Goal: Task Accomplishment & Management: Use online tool/utility

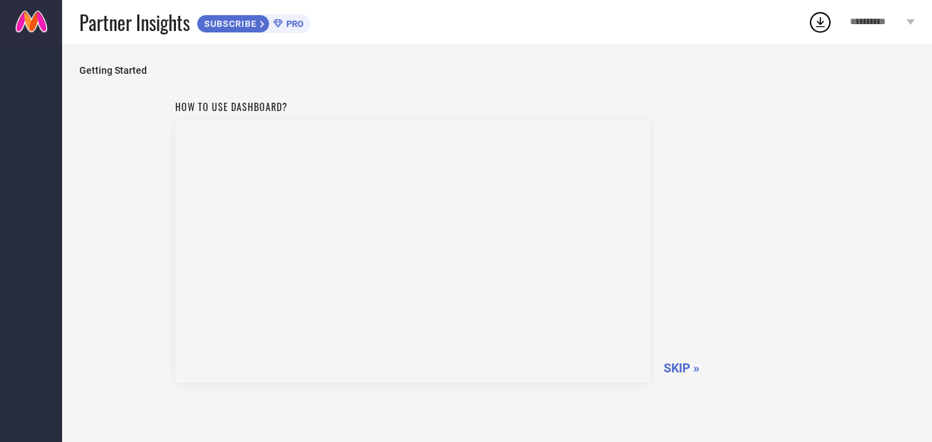
click at [693, 375] on span "SKIP »" at bounding box center [682, 368] width 36 height 14
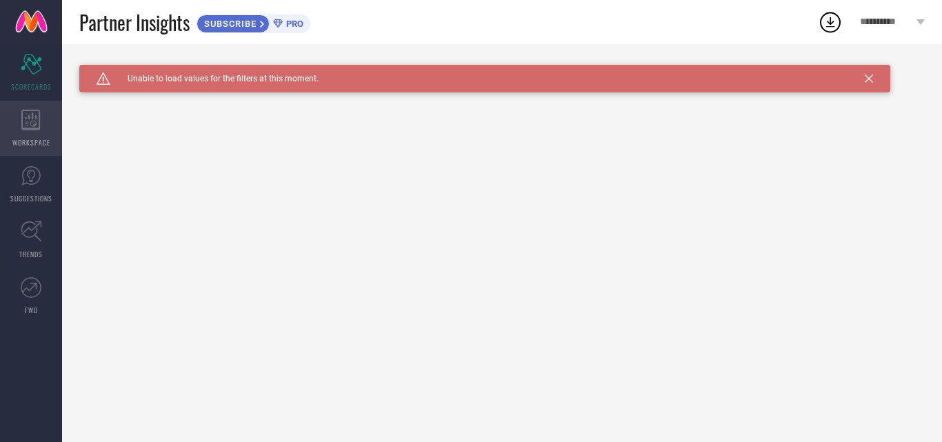
click at [27, 112] on icon at bounding box center [30, 120] width 19 height 21
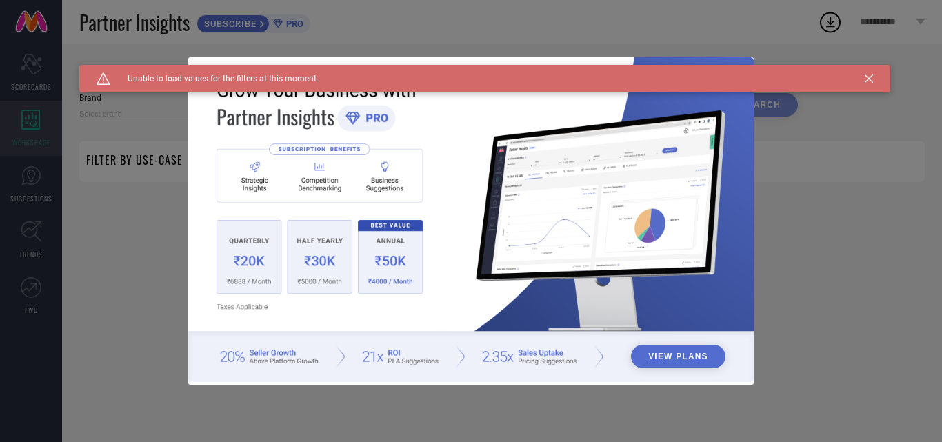
type input "1 STOP FASHION"
type input "All"
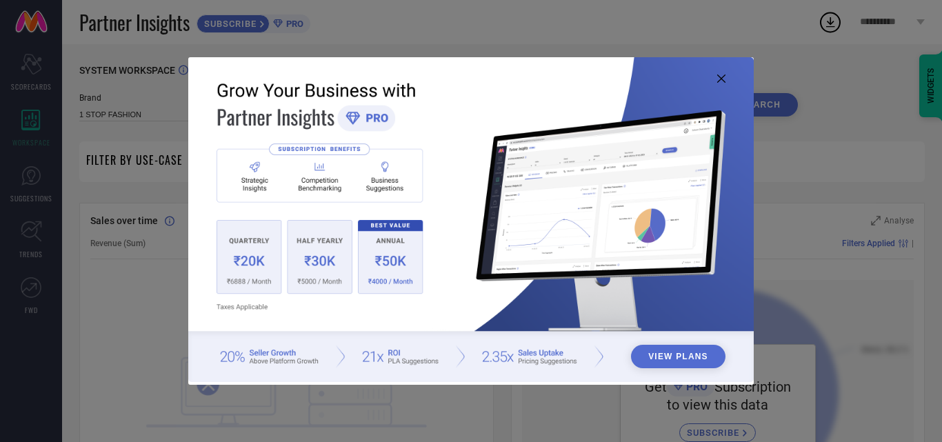
click at [721, 77] on icon at bounding box center [721, 79] width 8 height 8
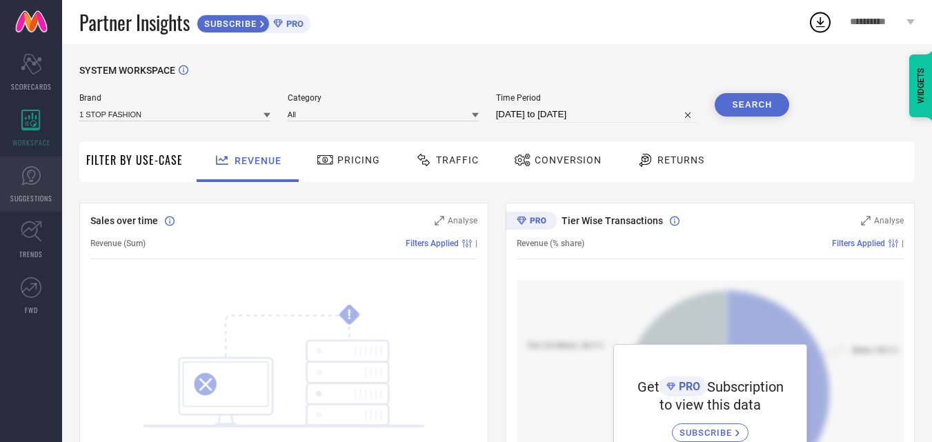
click at [16, 191] on link "SUGGESTIONS" at bounding box center [31, 184] width 62 height 55
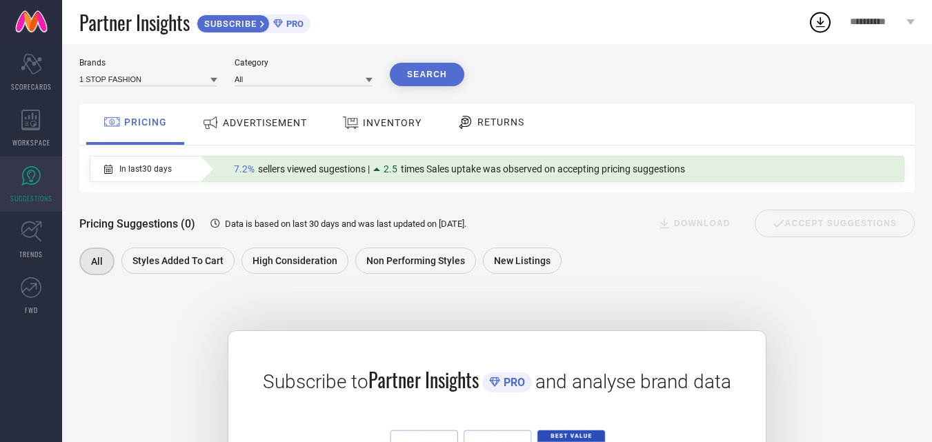
scroll to position [24, 0]
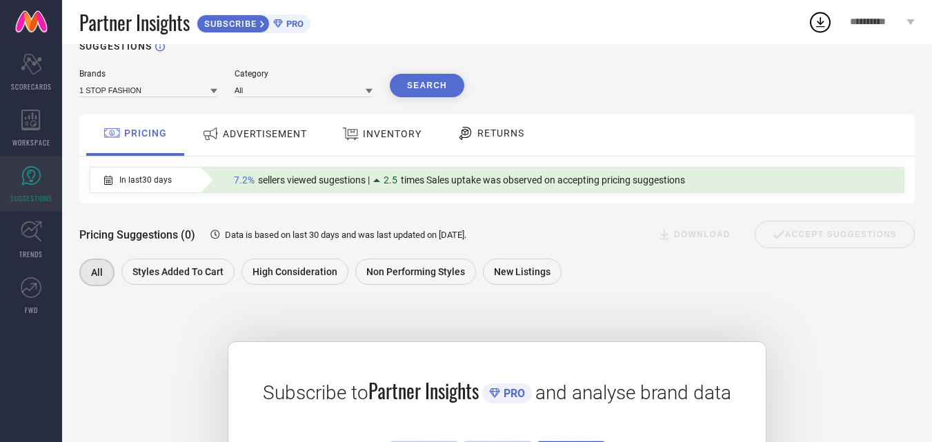
click at [246, 156] on div "ADVERTISEMENT" at bounding box center [254, 135] width 139 height 41
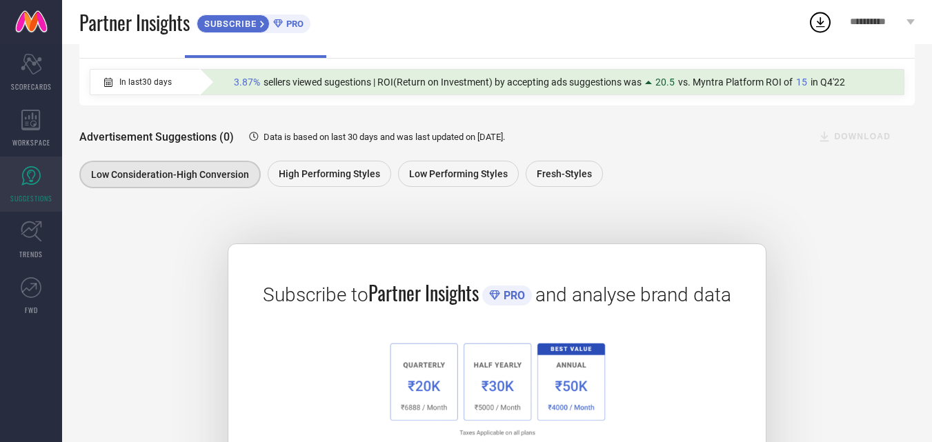
scroll to position [112, 0]
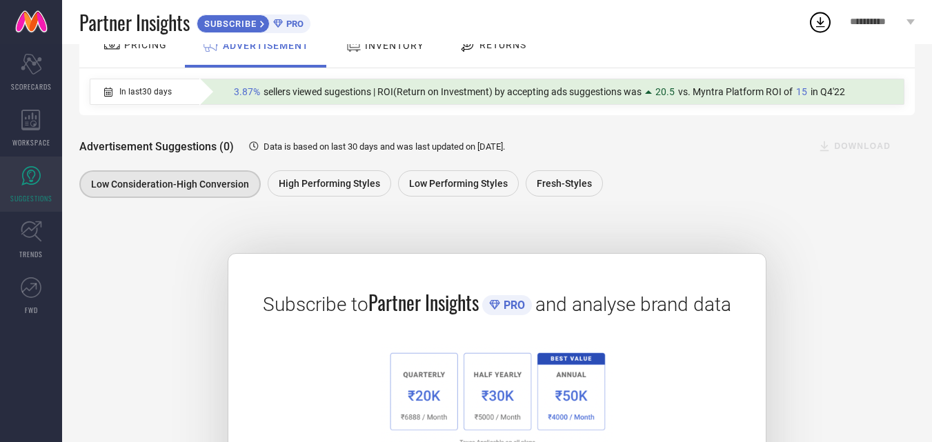
click at [632, 239] on div "Subscribe to Partner Insights PRO and analyse brand data SUBSCRIBE" at bounding box center [496, 375] width 835 height 312
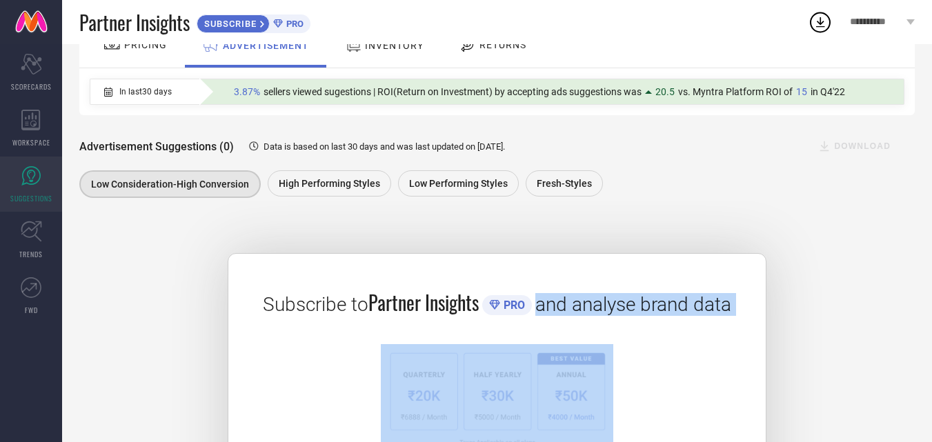
click at [632, 239] on div "Subscribe to Partner Insights PRO and analyse brand data SUBSCRIBE" at bounding box center [496, 375] width 835 height 312
click at [608, 235] on div "Subscribe to Partner Insights PRO and analyse brand data SUBSCRIBE" at bounding box center [496, 375] width 835 height 312
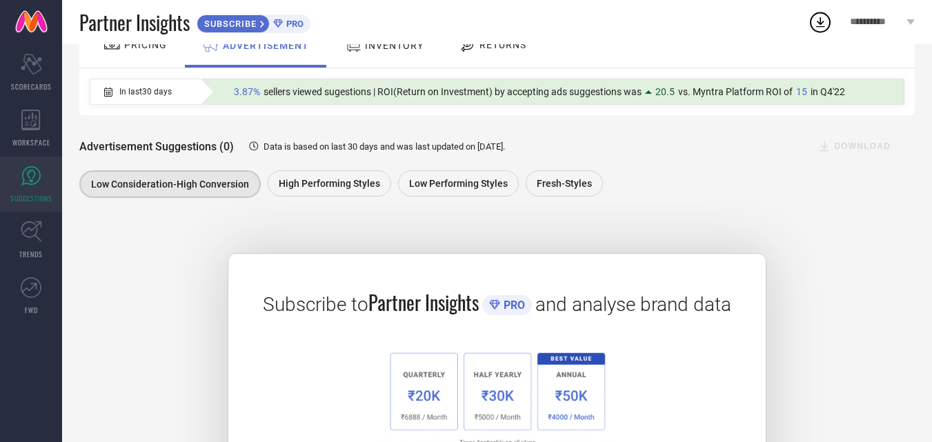
click at [383, 57] on div "INVENTORY" at bounding box center [384, 45] width 86 height 25
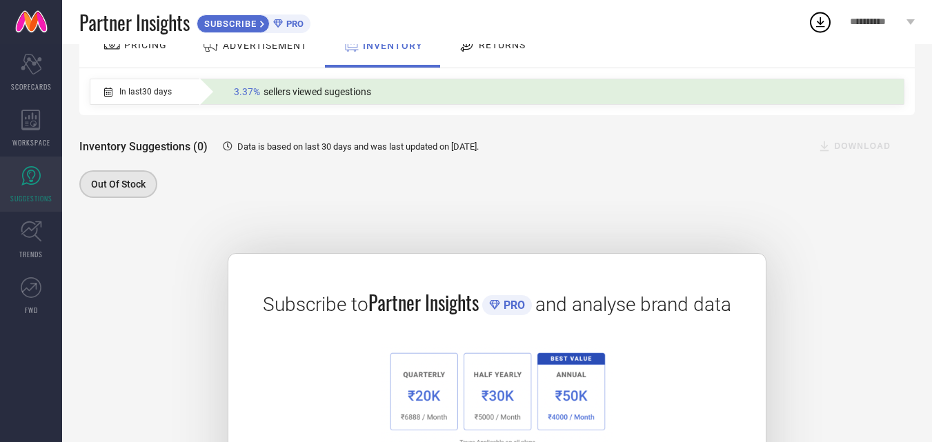
click at [252, 14] on link "SUBSCRIBE PRO" at bounding box center [254, 22] width 114 height 22
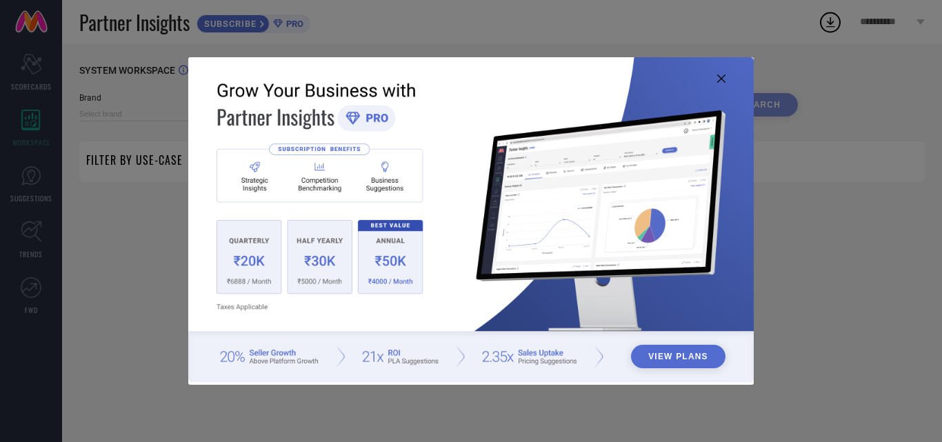
type input "1 STOP FASHION"
type input "All"
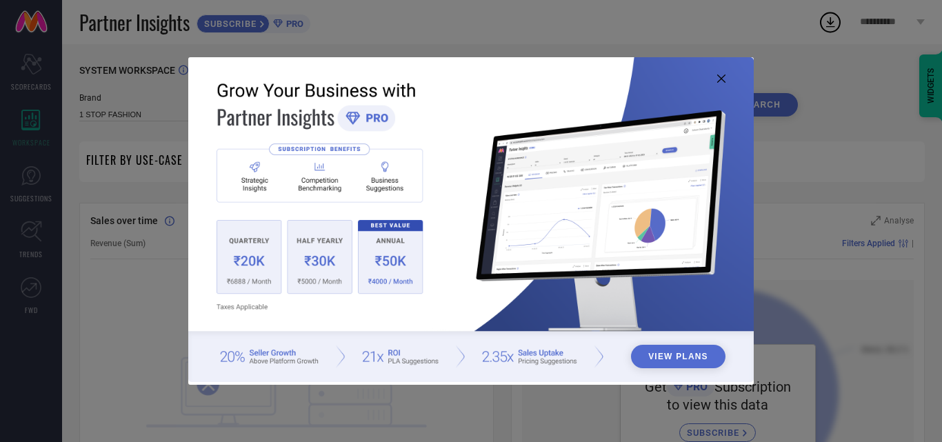
click at [722, 77] on icon at bounding box center [721, 79] width 8 height 8
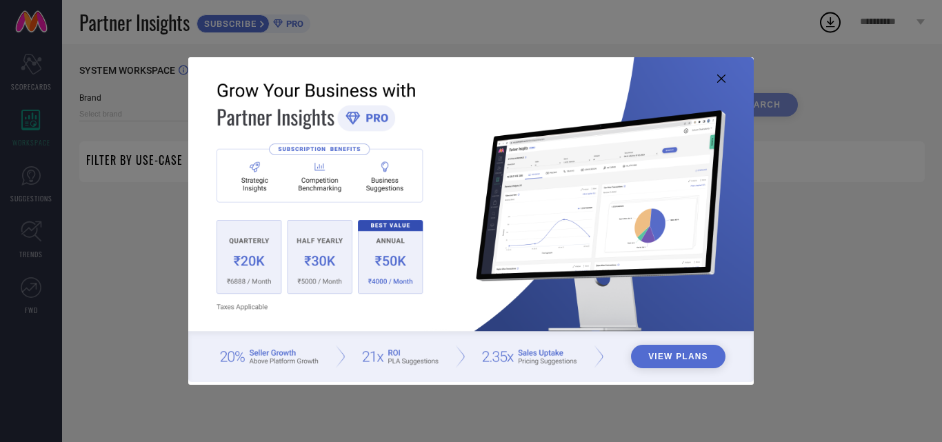
type input "1 STOP FASHION"
type input "All"
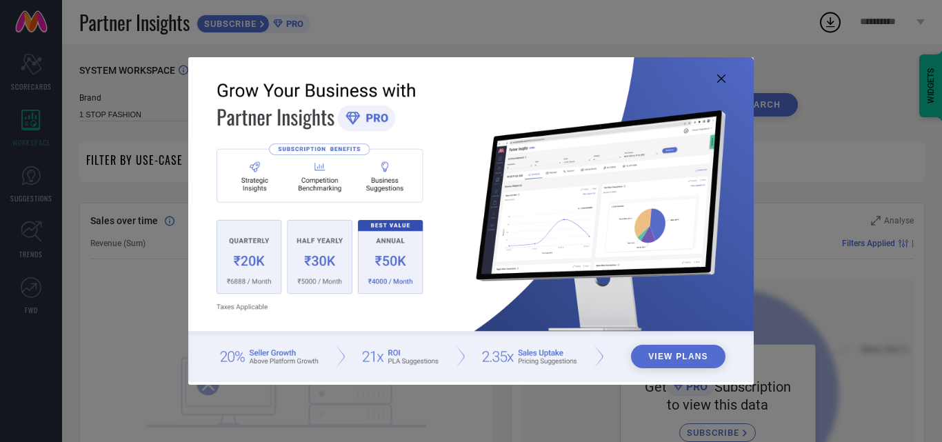
click at [720, 78] on icon at bounding box center [721, 79] width 8 height 8
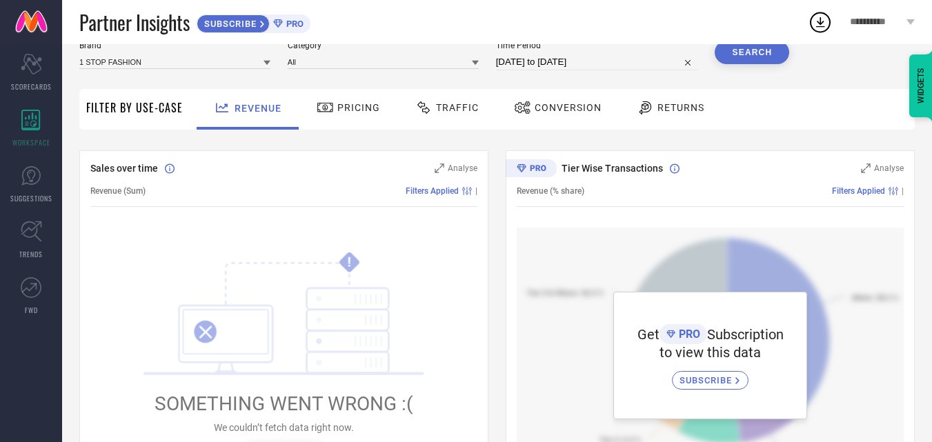
scroll to position [9, 0]
